Goal: Check status

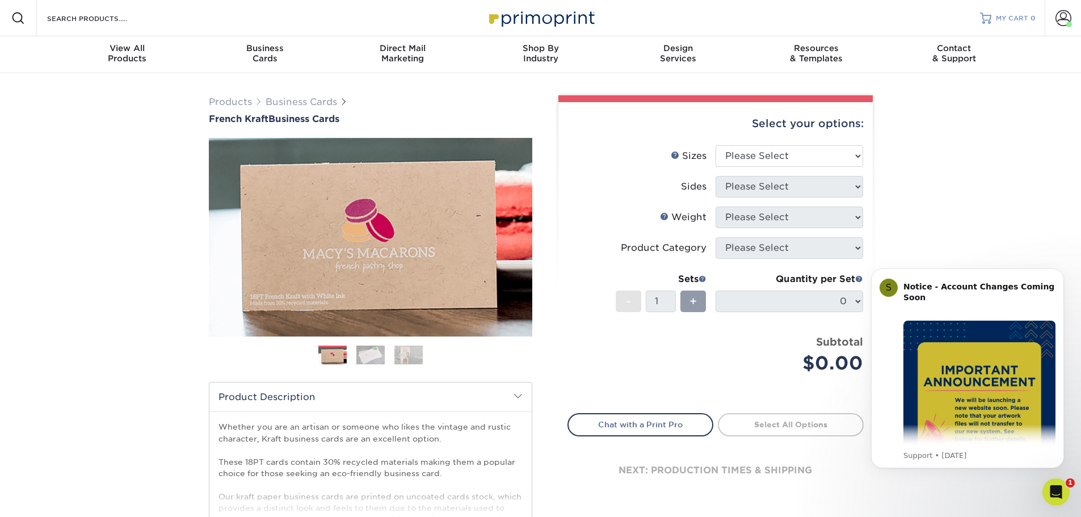
click at [1018, 14] on span "MY CART" at bounding box center [1012, 19] width 32 height 10
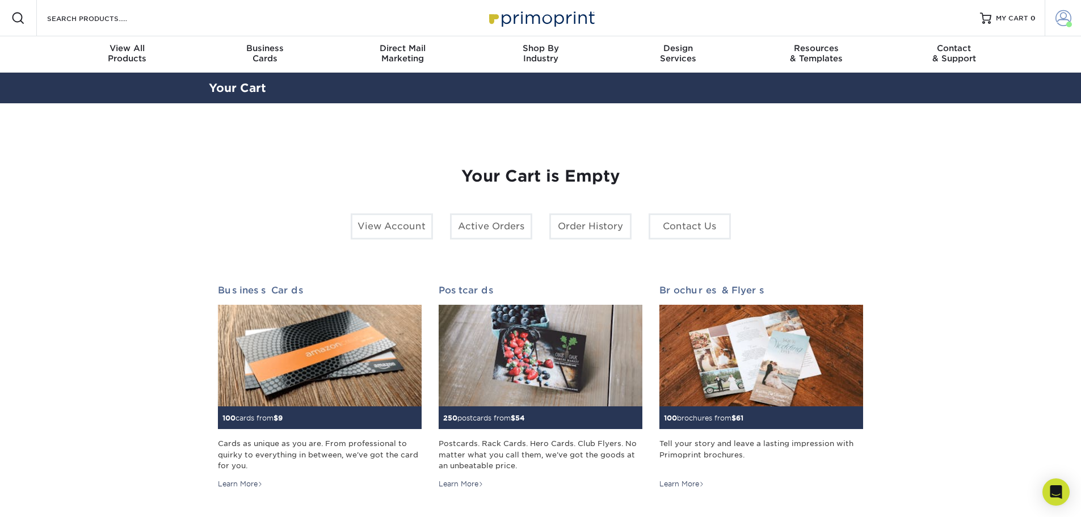
click at [1060, 24] on span at bounding box center [1063, 18] width 16 height 16
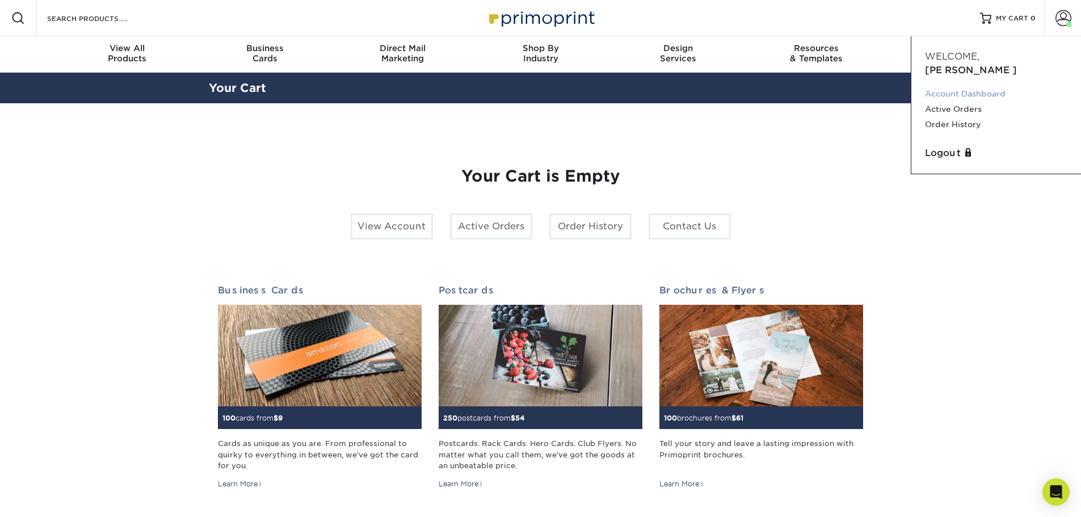
click at [970, 86] on link "Account Dashboard" at bounding box center [996, 93] width 142 height 15
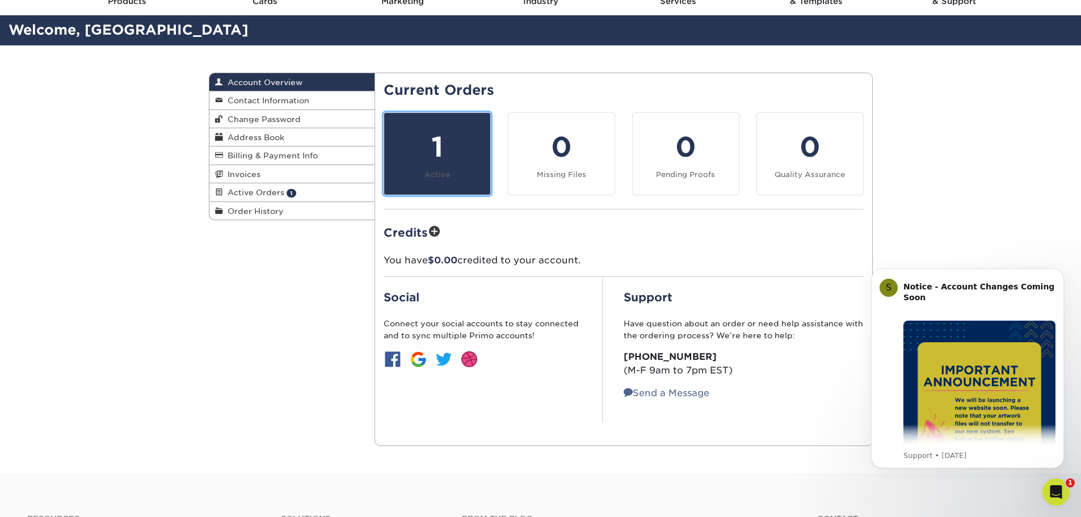
click at [444, 151] on div "1" at bounding box center [437, 147] width 92 height 41
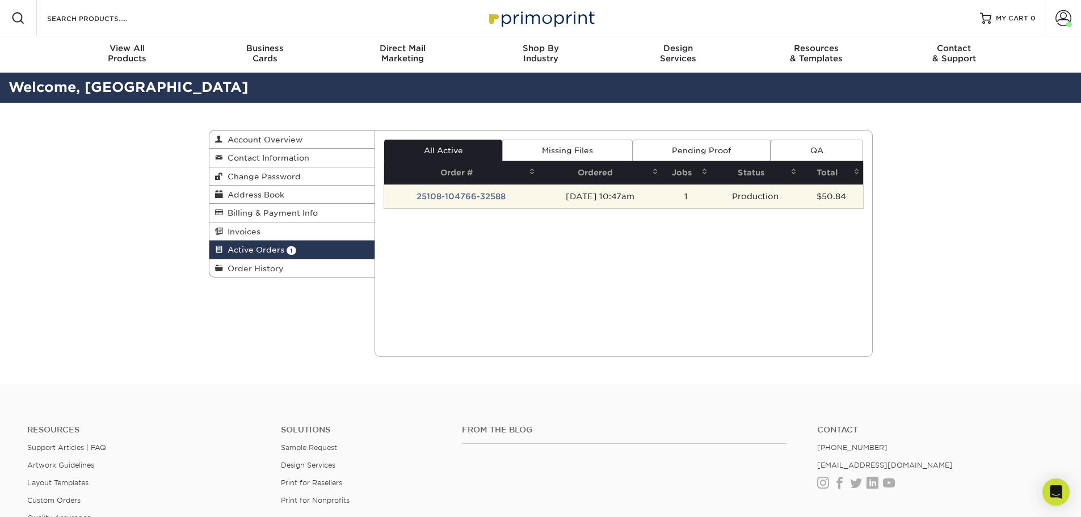
click at [466, 193] on td "25108-104766-32588" at bounding box center [461, 196] width 154 height 24
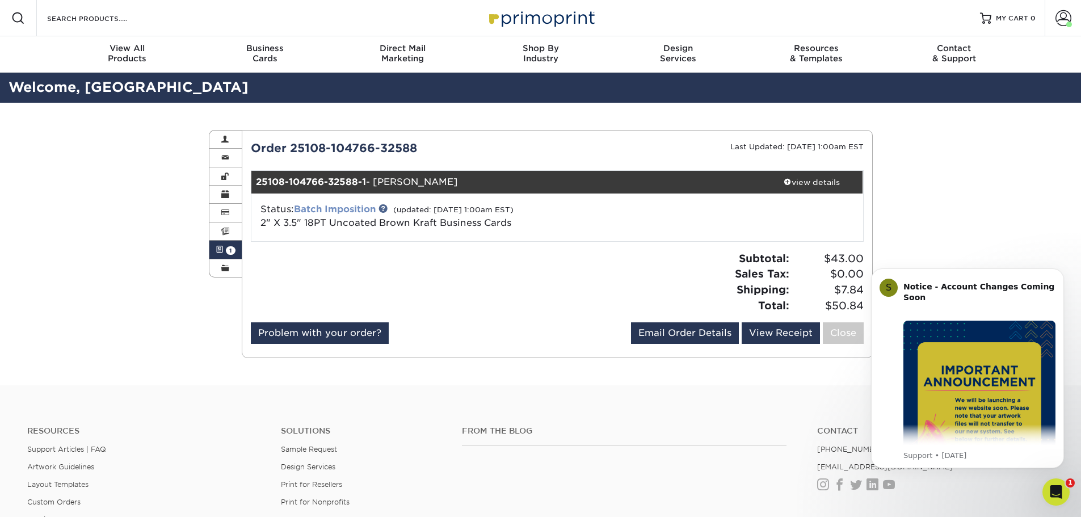
click at [331, 210] on link "Batch Imposition" at bounding box center [335, 209] width 82 height 11
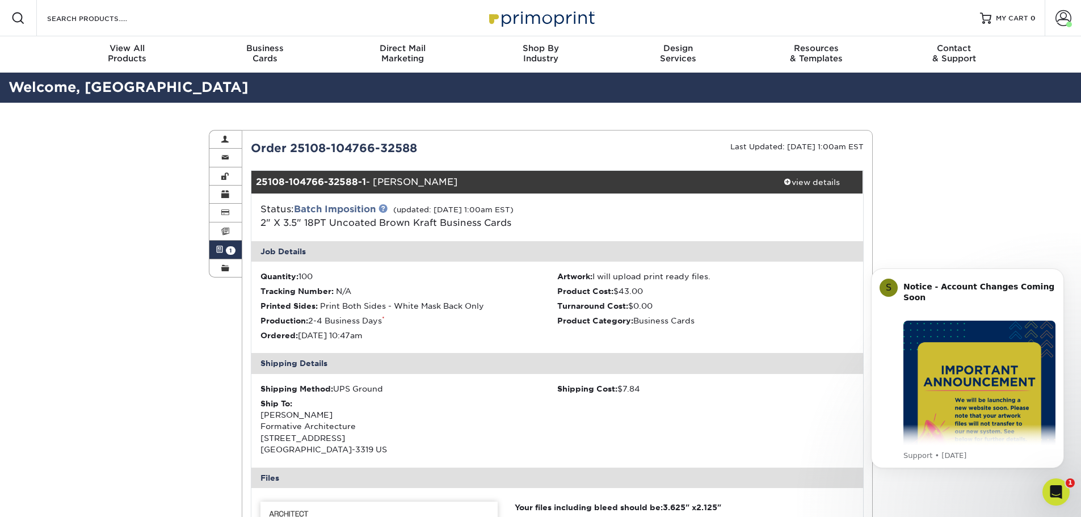
click at [383, 205] on link at bounding box center [382, 208] width 9 height 9
